Goal: Find specific page/section: Find specific page/section

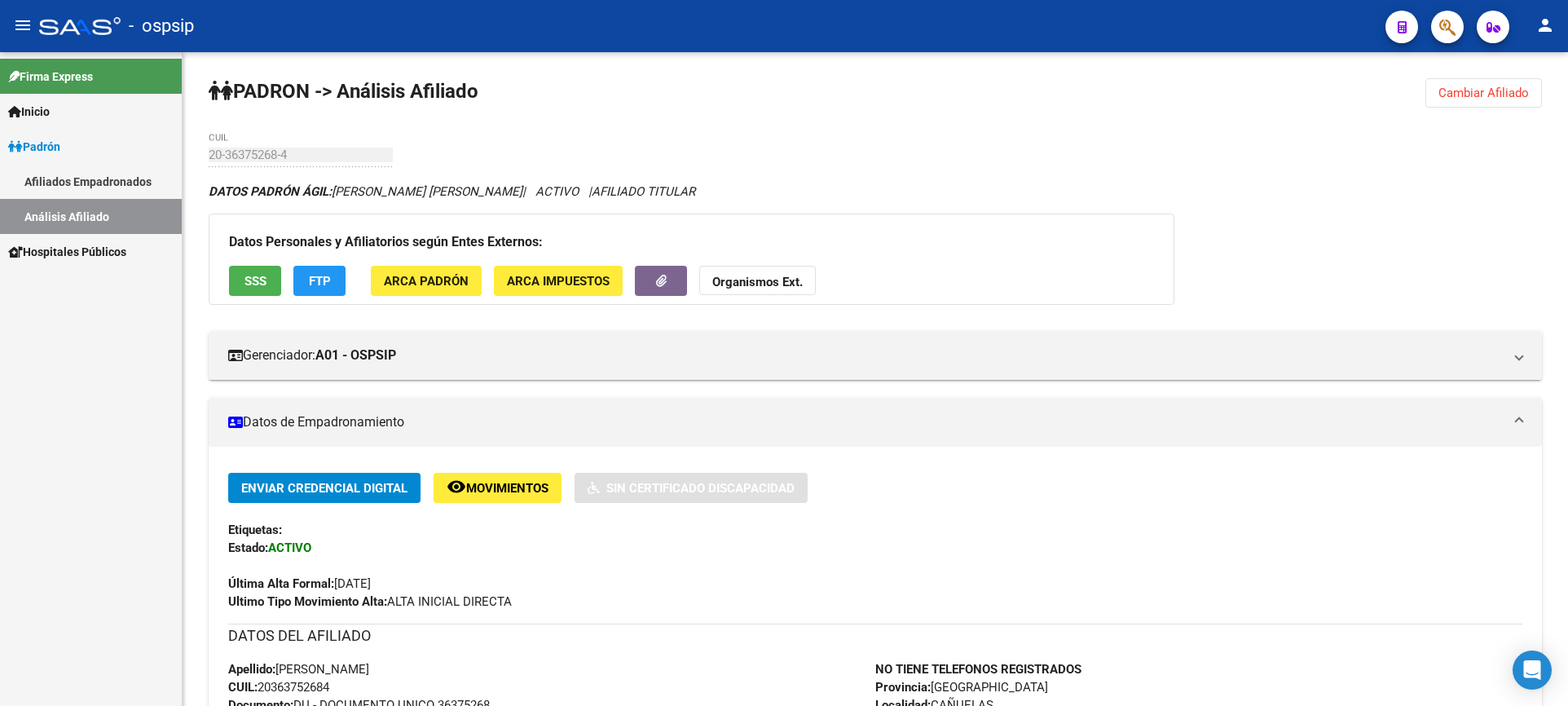
scroll to position [211, 0]
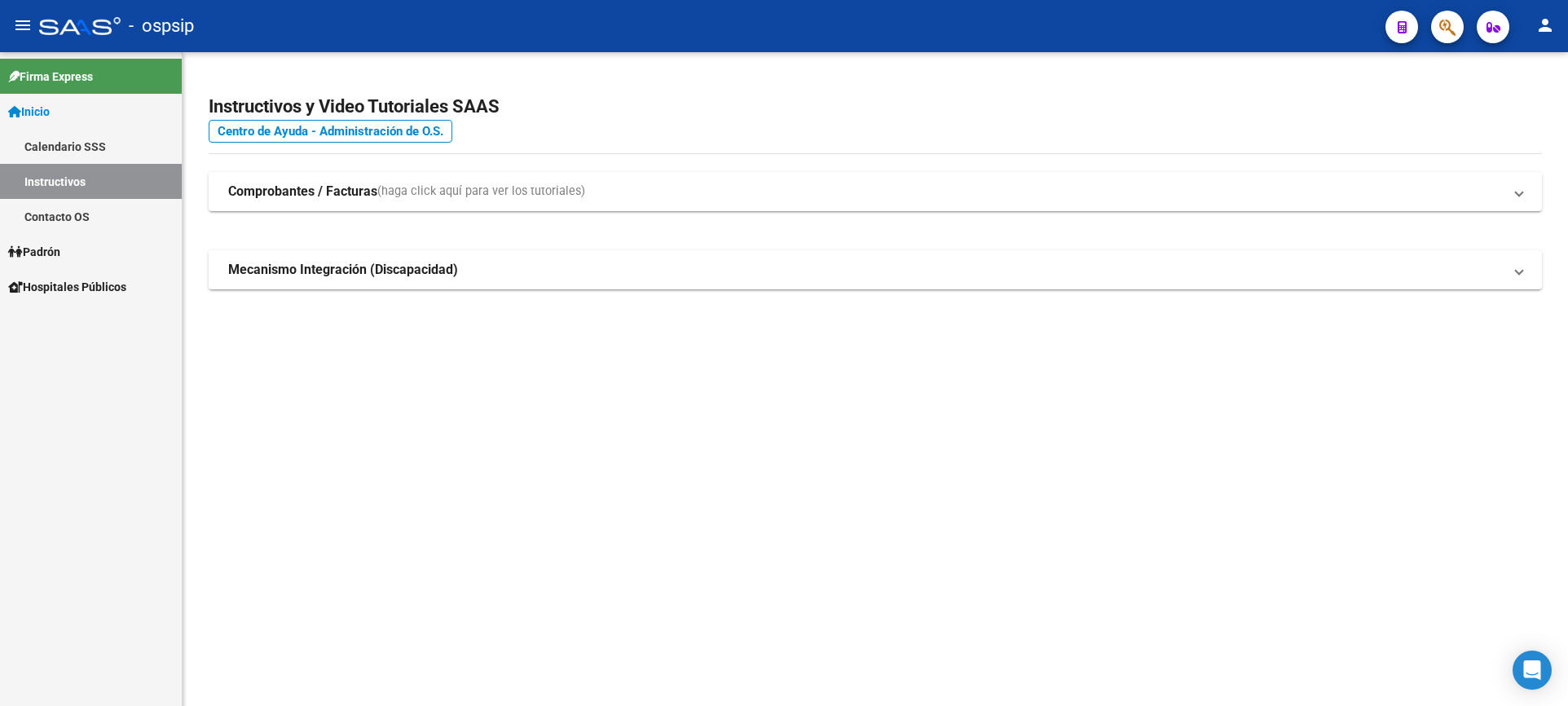
click at [70, 240] on link "Padrón" at bounding box center [91, 251] width 182 height 35
click at [70, 243] on link "Padrón" at bounding box center [91, 251] width 182 height 35
click at [79, 320] on link "Análisis Afiliado" at bounding box center [91, 322] width 182 height 35
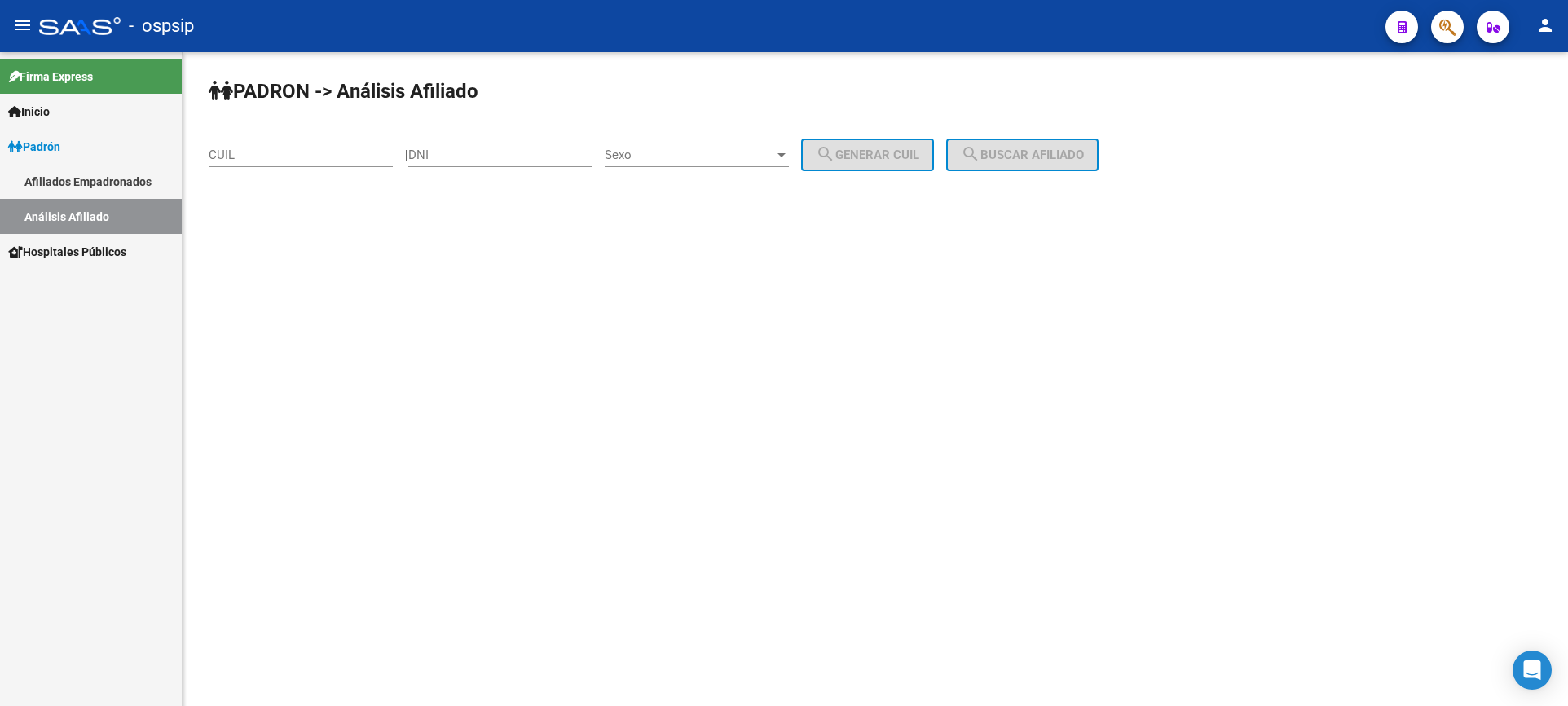
click at [490, 158] on input "DNI" at bounding box center [500, 155] width 184 height 15
